Goal: Ask a question

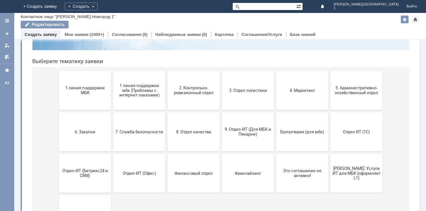
scroll to position [65, 0]
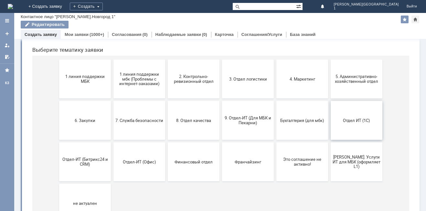
click at [356, 127] on button "Отдел ИТ (1С)" at bounding box center [357, 120] width 52 height 39
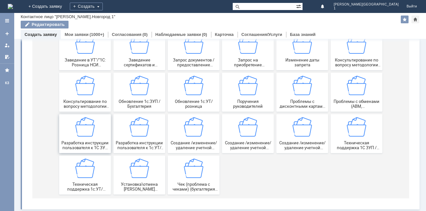
scroll to position [136, 0]
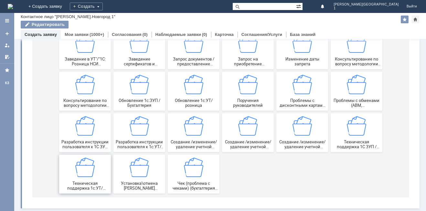
click at [84, 183] on span "Техническая поддержка 1с:УТ/розница" at bounding box center [85, 186] width 48 height 10
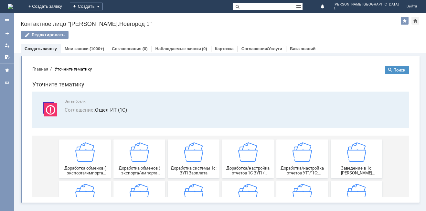
scroll to position [0, 0]
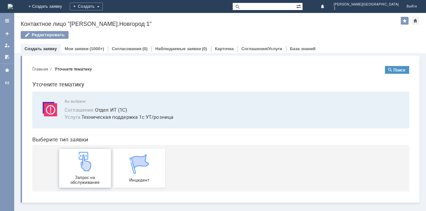
click at [92, 171] on img at bounding box center [84, 161] width 19 height 19
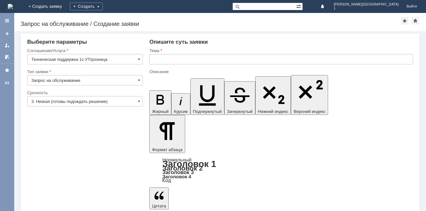
click at [52, 101] on input "3. Низкая (готовы подождать решение)" at bounding box center [85, 101] width 116 height 10
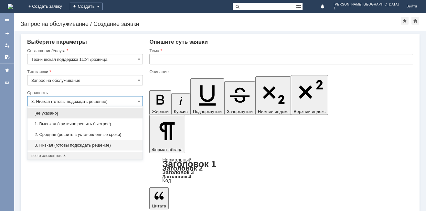
click at [47, 123] on span "1. Высокая (критично решить быстрее)" at bounding box center [84, 123] width 107 height 5
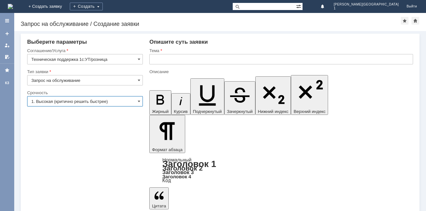
type input "1. Высокая (критично решить быстрее)"
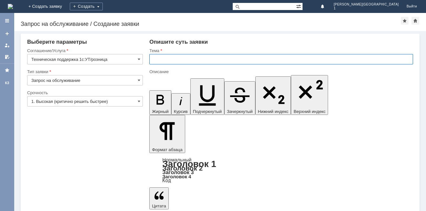
click at [159, 61] on input "text" at bounding box center [281, 59] width 264 height 10
type input "1с"
